Goal: Find specific page/section: Find specific page/section

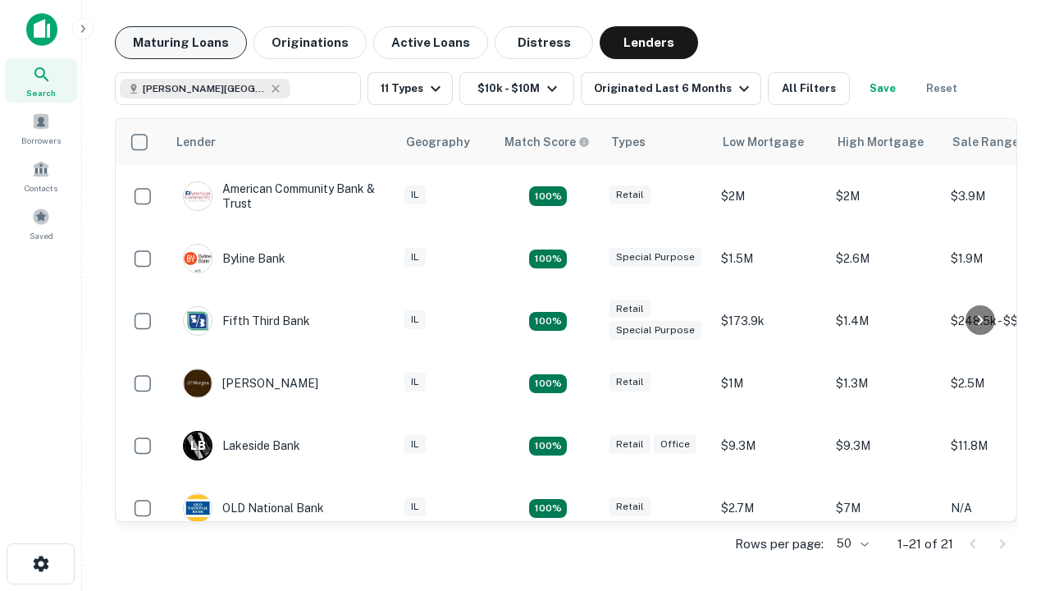
click at [180, 43] on button "Maturing Loans" at bounding box center [181, 42] width 132 height 33
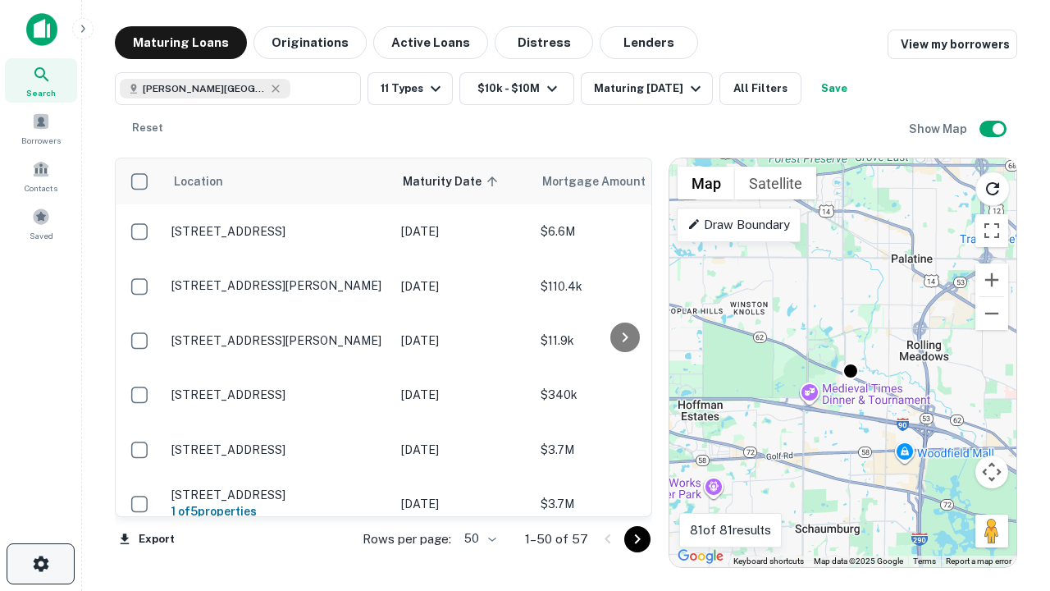
click at [40, 564] on icon "button" at bounding box center [41, 564] width 20 height 20
